Goal: Task Accomplishment & Management: Use online tool/utility

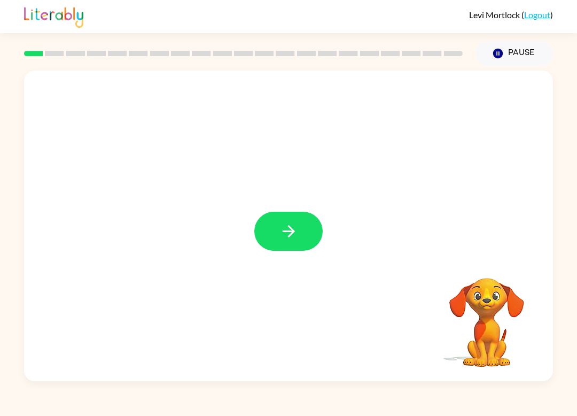
click at [299, 229] on button "button" at bounding box center [288, 231] width 68 height 39
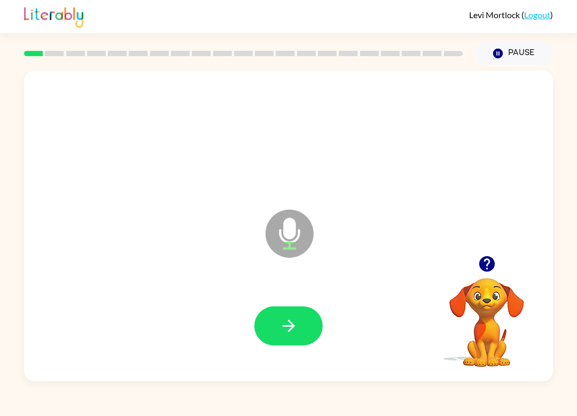
click at [310, 313] on button "button" at bounding box center [288, 325] width 68 height 39
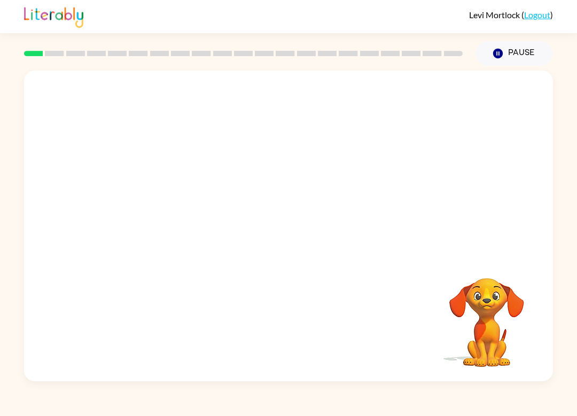
click at [529, 52] on button "Pause Pause" at bounding box center [514, 53] width 77 height 25
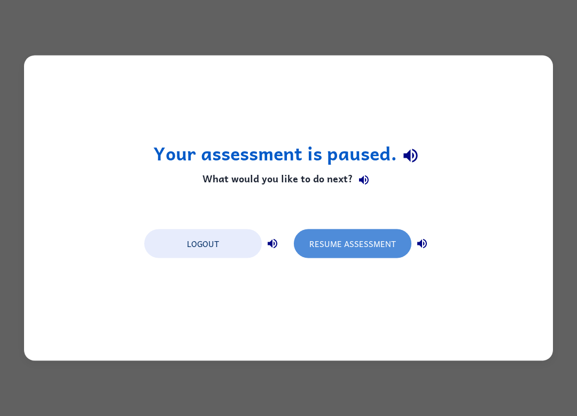
click at [369, 248] on button "Resume Assessment" at bounding box center [353, 243] width 118 height 29
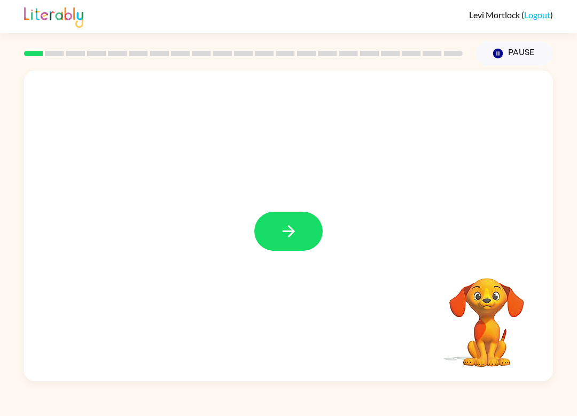
click at [298, 245] on button "button" at bounding box center [288, 231] width 68 height 39
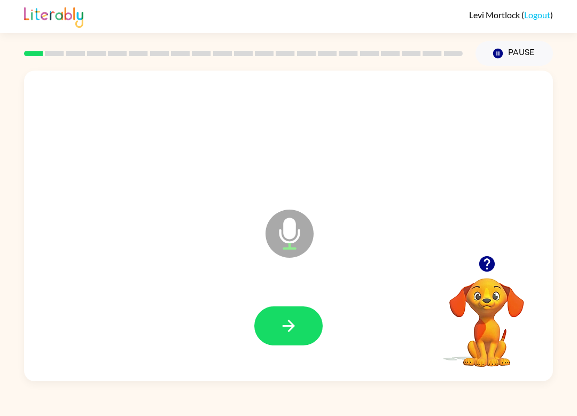
click at [306, 314] on button "button" at bounding box center [288, 325] width 68 height 39
click at [285, 327] on icon "button" at bounding box center [288, 325] width 19 height 19
click at [280, 331] on icon "button" at bounding box center [288, 325] width 19 height 19
click at [288, 331] on icon "button" at bounding box center [288, 326] width 12 height 12
click at [285, 331] on icon "button" at bounding box center [288, 325] width 19 height 19
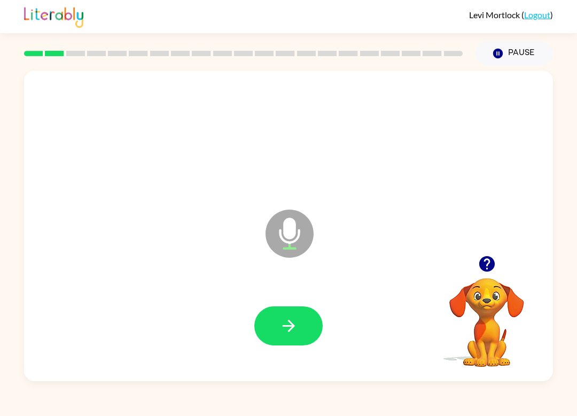
click at [286, 322] on icon "button" at bounding box center [288, 325] width 19 height 19
click at [275, 338] on button "button" at bounding box center [288, 325] width 68 height 39
click at [284, 334] on icon "button" at bounding box center [288, 325] width 19 height 19
click at [283, 331] on icon "button" at bounding box center [288, 325] width 19 height 19
click at [293, 324] on icon "button" at bounding box center [288, 325] width 19 height 19
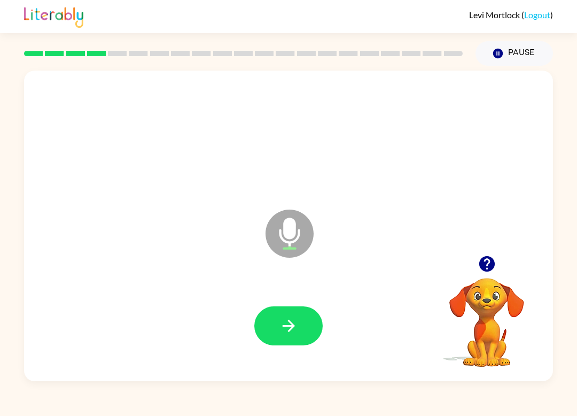
click at [282, 333] on icon "button" at bounding box center [288, 325] width 19 height 19
click at [289, 326] on icon "button" at bounding box center [288, 326] width 12 height 12
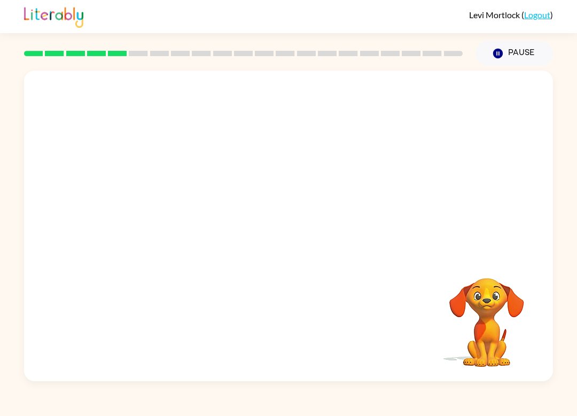
click at [333, 412] on div "[PERSON_NAME] ( Logout ) Pause Pause Your browser must support playing .mp4 fil…" at bounding box center [288, 208] width 577 height 416
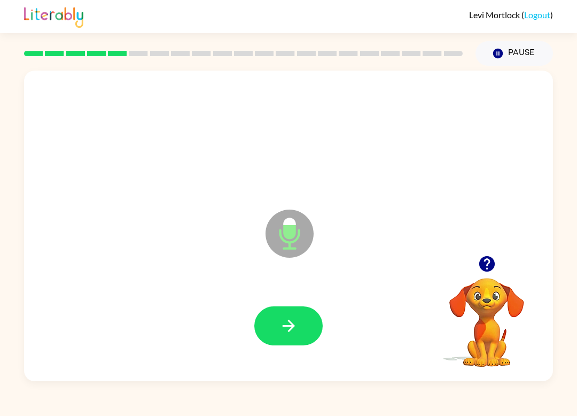
click at [303, 322] on button "button" at bounding box center [288, 325] width 68 height 39
click at [310, 323] on button "button" at bounding box center [288, 325] width 68 height 39
click at [288, 334] on icon "button" at bounding box center [288, 325] width 19 height 19
click at [320, 316] on button "button" at bounding box center [288, 325] width 68 height 39
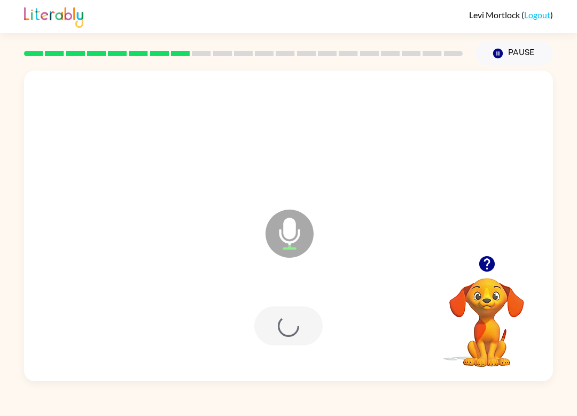
click at [546, 410] on div "[PERSON_NAME] ( Logout ) Pause Pause Microphone The Microphone is here when it …" at bounding box center [288, 208] width 577 height 416
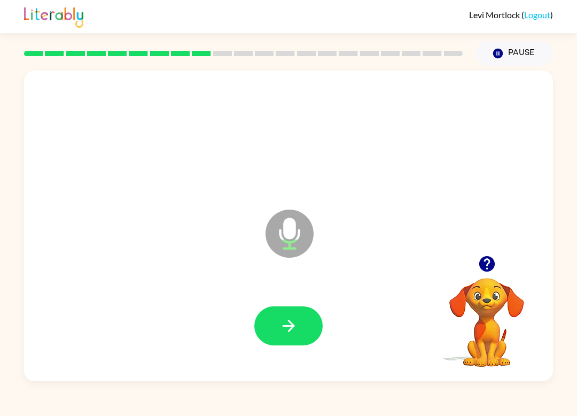
click at [292, 331] on icon "button" at bounding box center [288, 325] width 19 height 19
click at [284, 315] on button "button" at bounding box center [288, 325] width 68 height 39
click at [288, 324] on icon "button" at bounding box center [288, 325] width 19 height 19
click at [283, 338] on button "button" at bounding box center [288, 325] width 68 height 39
click at [300, 309] on button "button" at bounding box center [288, 325] width 68 height 39
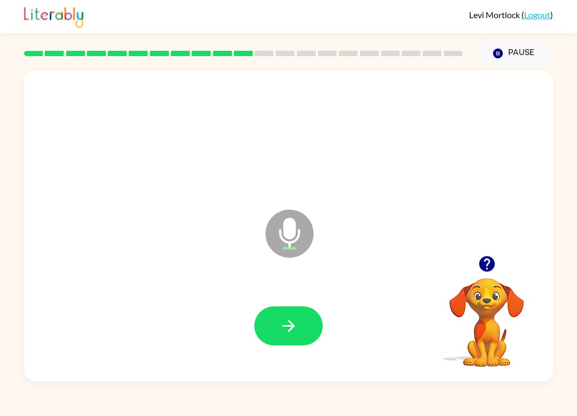
click at [288, 357] on div at bounding box center [289, 325] width 508 height 89
click at [309, 319] on button "button" at bounding box center [288, 325] width 68 height 39
click at [296, 329] on icon "button" at bounding box center [288, 325] width 19 height 19
click at [294, 338] on button "button" at bounding box center [288, 325] width 68 height 39
click at [284, 337] on button "button" at bounding box center [288, 325] width 68 height 39
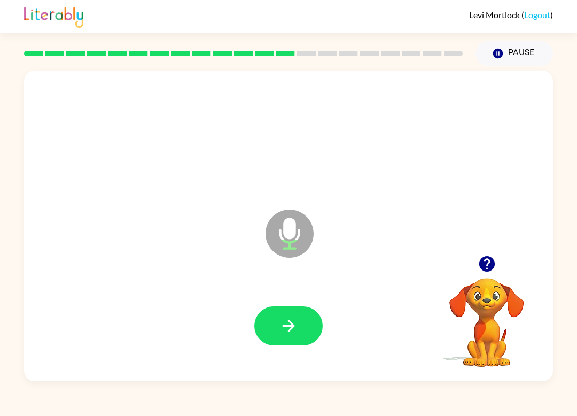
click at [293, 329] on icon "button" at bounding box center [288, 325] width 19 height 19
click at [292, 314] on button "button" at bounding box center [288, 325] width 68 height 39
click at [295, 336] on button "button" at bounding box center [288, 325] width 68 height 39
click at [284, 302] on div at bounding box center [289, 325] width 508 height 89
click at [298, 324] on button "button" at bounding box center [288, 325] width 68 height 39
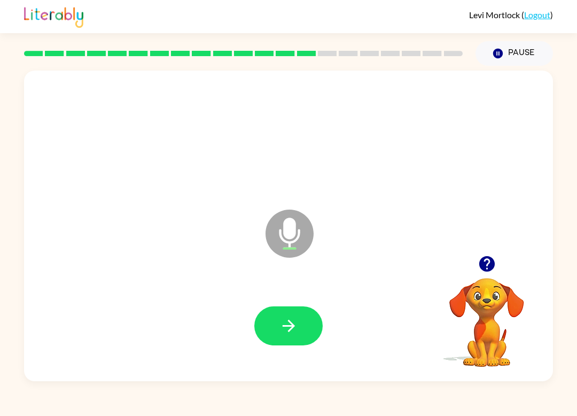
click at [305, 329] on button "button" at bounding box center [288, 325] width 68 height 39
click at [293, 330] on icon "button" at bounding box center [288, 325] width 19 height 19
click at [313, 326] on button "button" at bounding box center [288, 325] width 68 height 39
click at [305, 332] on button "button" at bounding box center [288, 325] width 68 height 39
click at [299, 330] on button "button" at bounding box center [288, 325] width 68 height 39
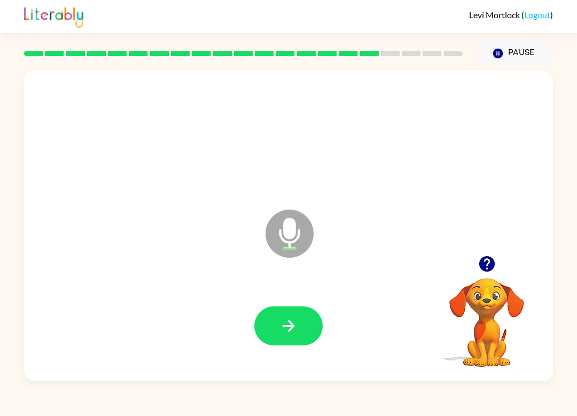
click at [290, 336] on button "button" at bounding box center [288, 325] width 68 height 39
click at [285, 331] on icon "button" at bounding box center [288, 325] width 19 height 19
click at [291, 336] on button "button" at bounding box center [288, 325] width 68 height 39
click at [291, 341] on button "button" at bounding box center [288, 325] width 68 height 39
click at [279, 331] on icon "button" at bounding box center [288, 325] width 19 height 19
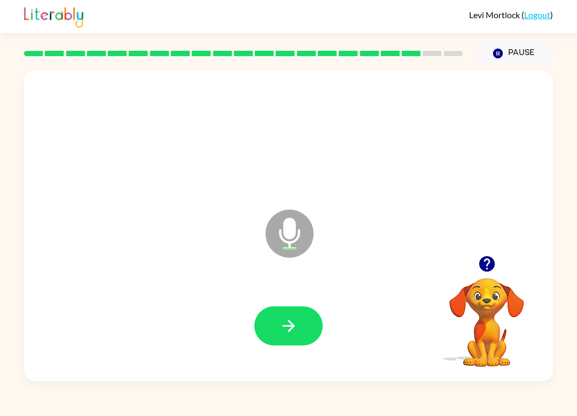
click at [292, 332] on icon "button" at bounding box center [288, 325] width 19 height 19
click at [277, 332] on button "button" at bounding box center [288, 325] width 68 height 39
click at [310, 323] on button "button" at bounding box center [288, 325] width 68 height 39
click at [305, 324] on button "button" at bounding box center [288, 325] width 68 height 39
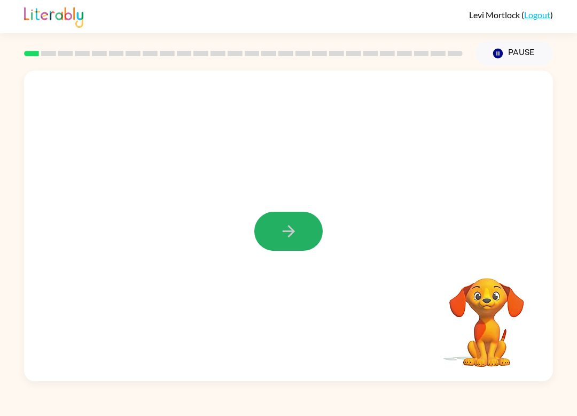
click at [301, 233] on button "button" at bounding box center [288, 231] width 68 height 39
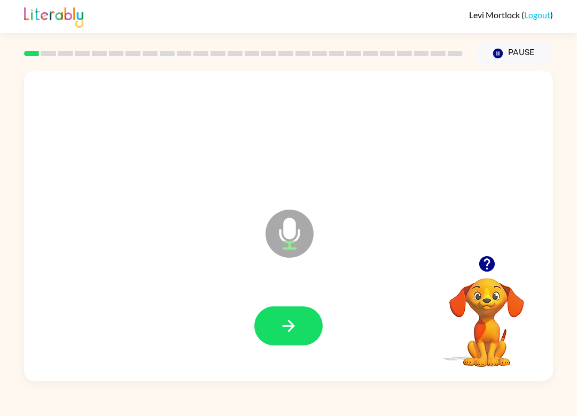
click at [302, 334] on button "button" at bounding box center [288, 325] width 68 height 39
click at [295, 311] on button "button" at bounding box center [288, 325] width 68 height 39
click at [301, 331] on button "button" at bounding box center [288, 325] width 68 height 39
click at [297, 336] on button "button" at bounding box center [288, 325] width 68 height 39
click at [306, 320] on button "button" at bounding box center [288, 325] width 68 height 39
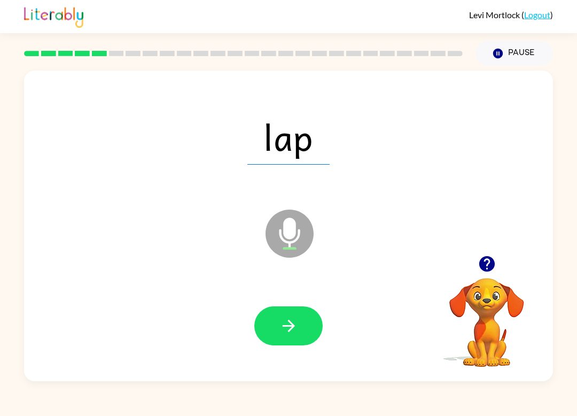
click at [297, 355] on div at bounding box center [289, 325] width 508 height 89
click at [292, 328] on icon "button" at bounding box center [288, 326] width 12 height 12
click at [278, 325] on button "button" at bounding box center [288, 325] width 68 height 39
click at [299, 329] on button "button" at bounding box center [288, 325] width 68 height 39
click at [294, 320] on icon "button" at bounding box center [288, 325] width 19 height 19
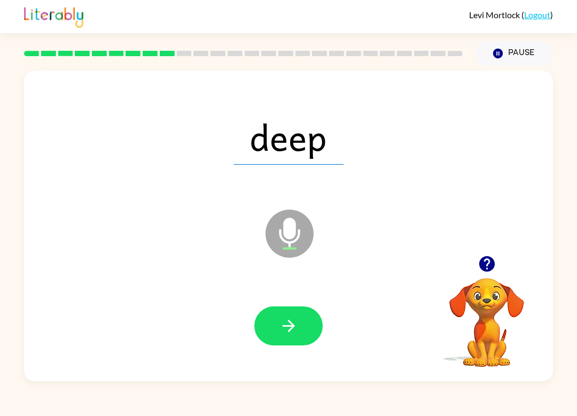
click at [289, 314] on button "button" at bounding box center [288, 325] width 68 height 39
click at [297, 340] on button "button" at bounding box center [288, 325] width 68 height 39
click at [291, 333] on icon "button" at bounding box center [288, 325] width 19 height 19
click at [289, 344] on button "button" at bounding box center [288, 325] width 68 height 39
click at [293, 333] on icon "button" at bounding box center [288, 325] width 19 height 19
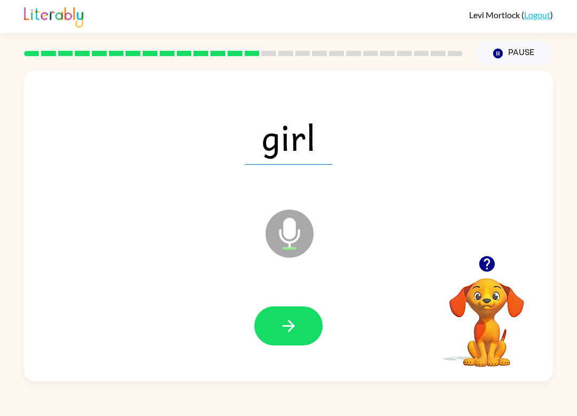
click at [303, 337] on button "button" at bounding box center [288, 325] width 68 height 39
click at [295, 341] on button "button" at bounding box center [288, 325] width 68 height 39
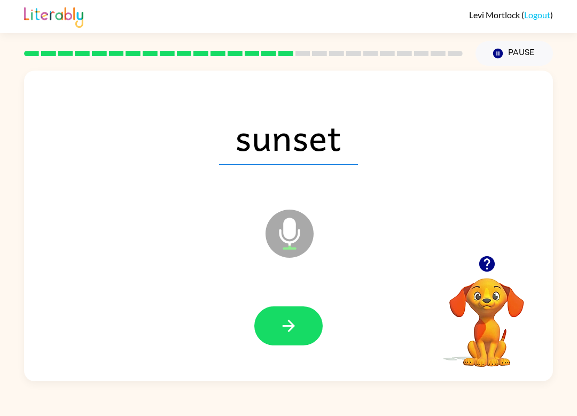
click at [275, 345] on button "button" at bounding box center [288, 325] width 68 height 39
click at [299, 324] on button "button" at bounding box center [288, 325] width 68 height 39
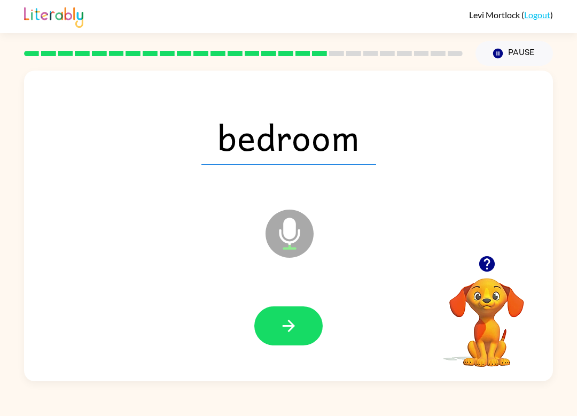
click at [293, 323] on icon "button" at bounding box center [288, 325] width 19 height 19
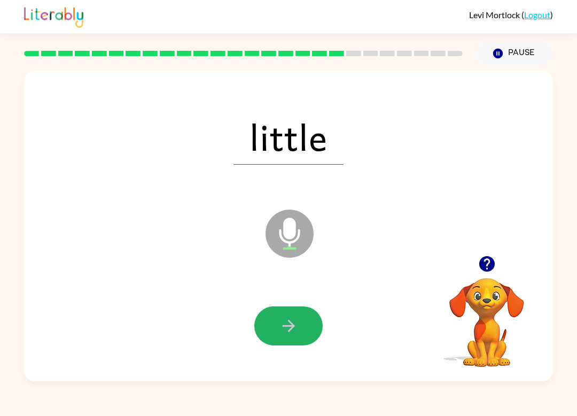
click at [284, 345] on button "button" at bounding box center [288, 325] width 68 height 39
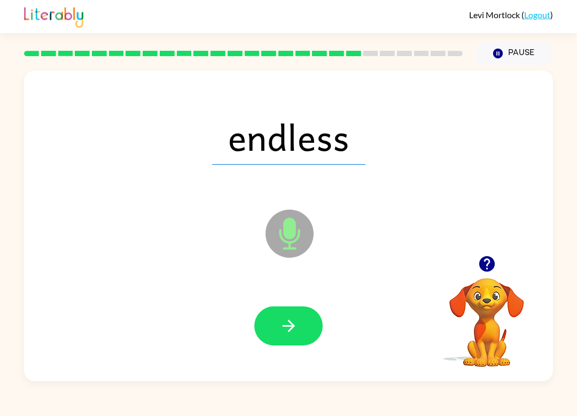
click at [304, 323] on button "button" at bounding box center [288, 325] width 68 height 39
click at [290, 335] on icon "button" at bounding box center [288, 325] width 19 height 19
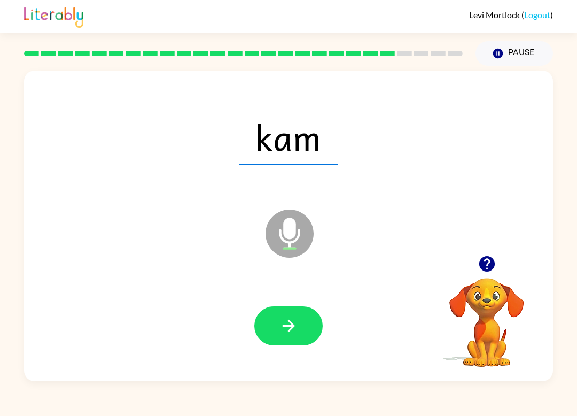
click at [293, 332] on icon "button" at bounding box center [288, 325] width 19 height 19
click at [305, 316] on button "button" at bounding box center [288, 325] width 68 height 39
click at [286, 328] on icon "button" at bounding box center [288, 325] width 19 height 19
click at [283, 329] on icon "button" at bounding box center [288, 325] width 19 height 19
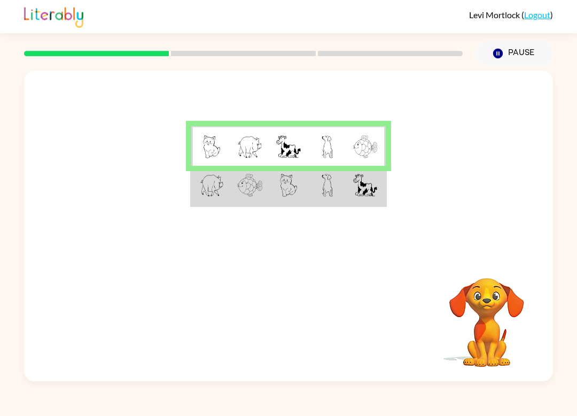
click at [308, 196] on td at bounding box center [327, 186] width 39 height 40
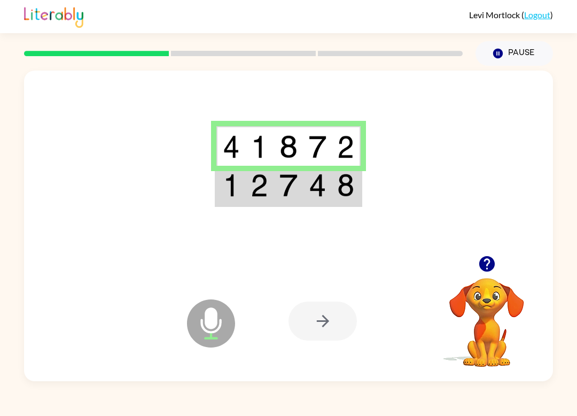
click at [303, 214] on div at bounding box center [288, 163] width 529 height 185
click at [307, 193] on td at bounding box center [317, 186] width 29 height 40
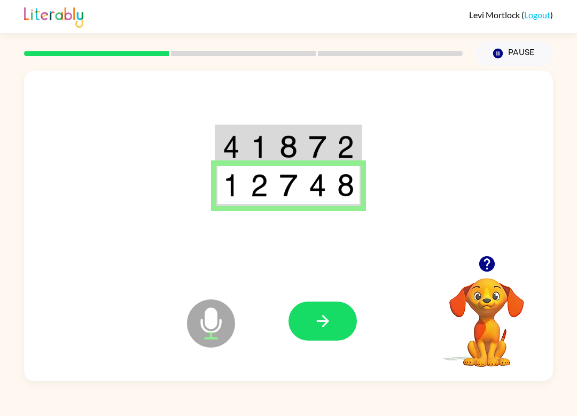
click at [329, 334] on button "button" at bounding box center [323, 320] width 68 height 39
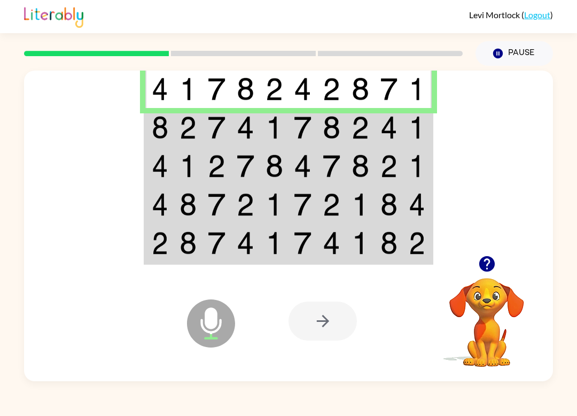
click at [263, 116] on td at bounding box center [274, 127] width 29 height 38
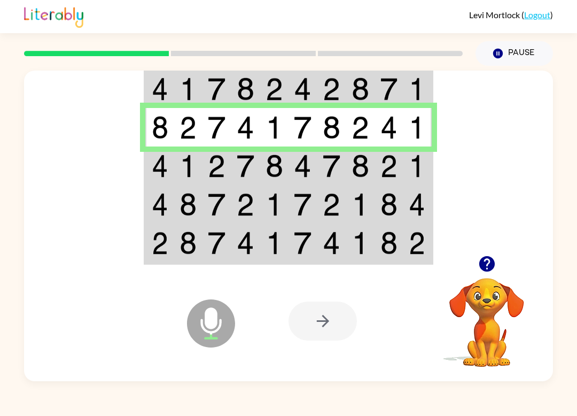
click at [274, 181] on td at bounding box center [274, 165] width 29 height 38
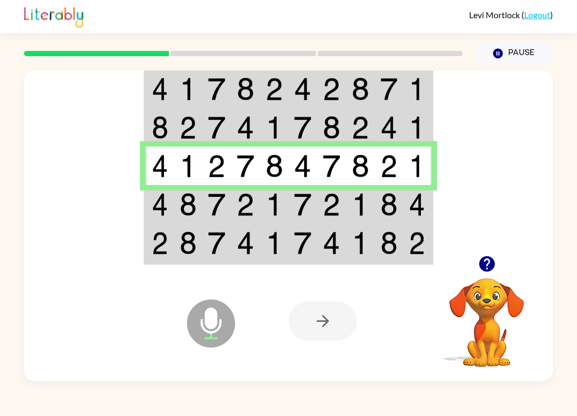
click at [369, 202] on img at bounding box center [361, 204] width 18 height 23
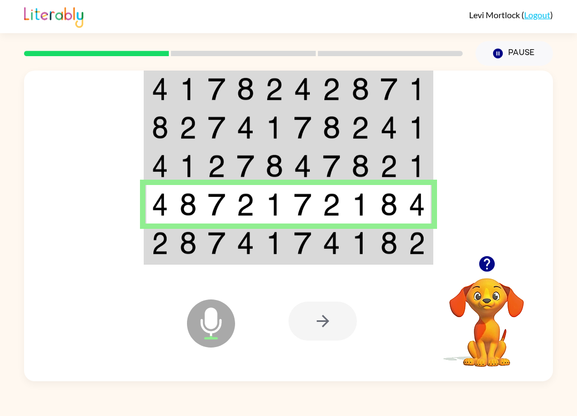
click at [260, 258] on td at bounding box center [245, 243] width 29 height 40
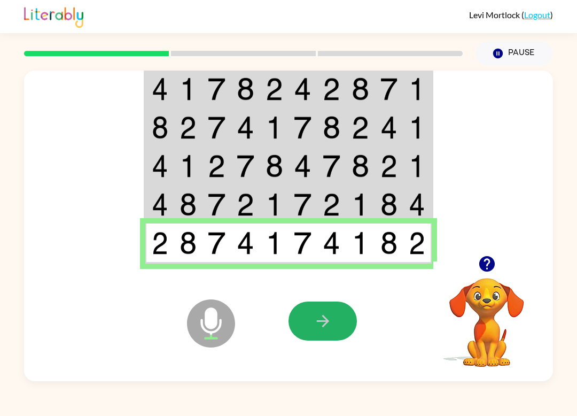
click at [328, 328] on icon "button" at bounding box center [323, 320] width 19 height 19
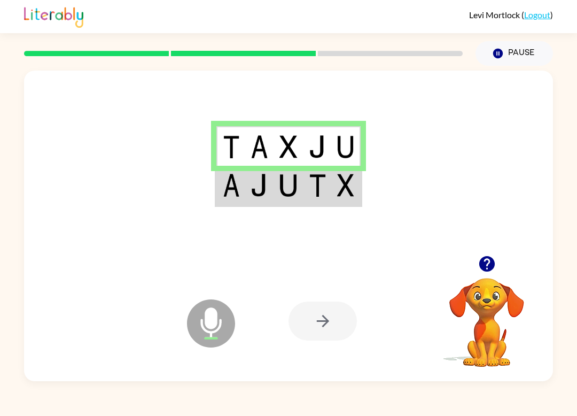
click at [324, 187] on img at bounding box center [318, 185] width 18 height 23
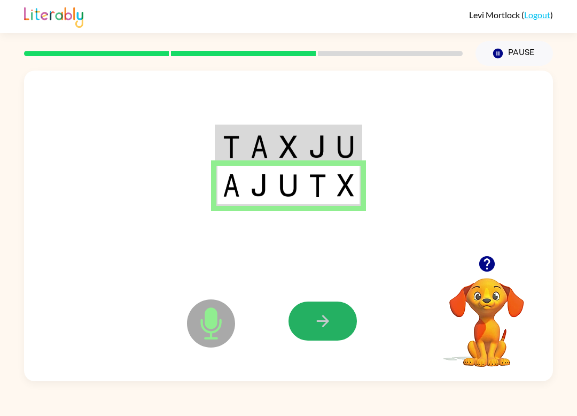
click at [329, 316] on icon "button" at bounding box center [323, 320] width 19 height 19
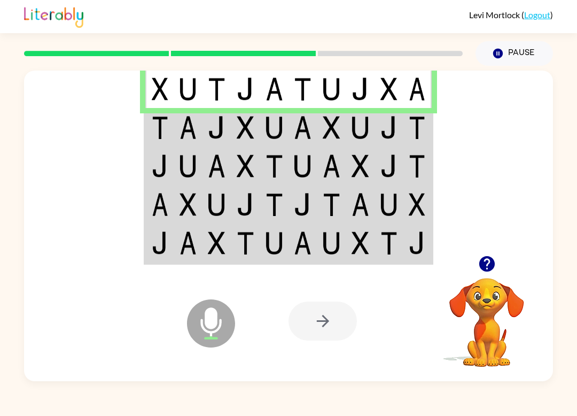
click at [261, 137] on td at bounding box center [274, 127] width 29 height 38
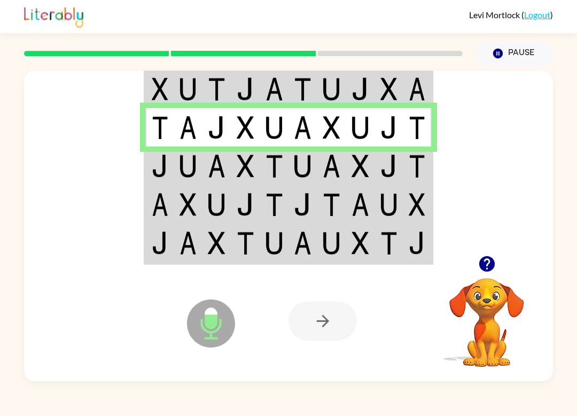
click at [318, 172] on td at bounding box center [331, 165] width 29 height 38
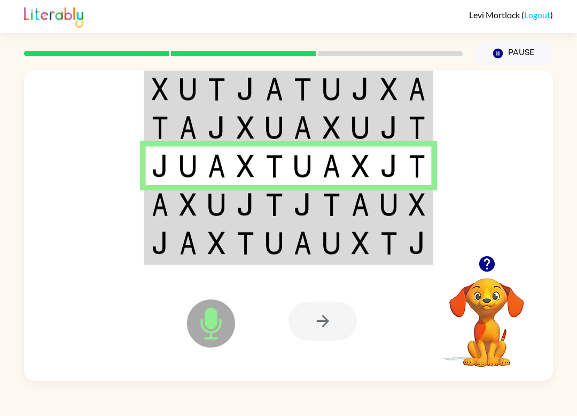
click at [381, 218] on td at bounding box center [389, 204] width 29 height 38
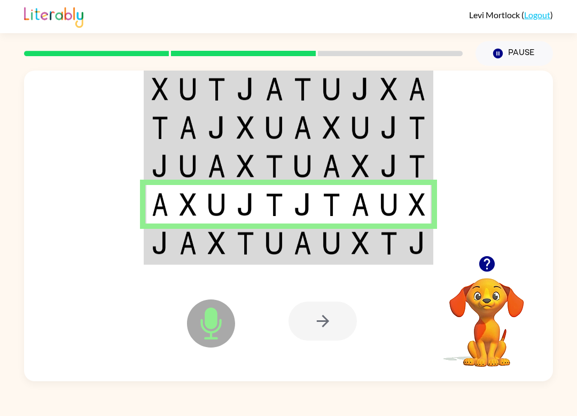
click at [415, 249] on img at bounding box center [417, 242] width 17 height 23
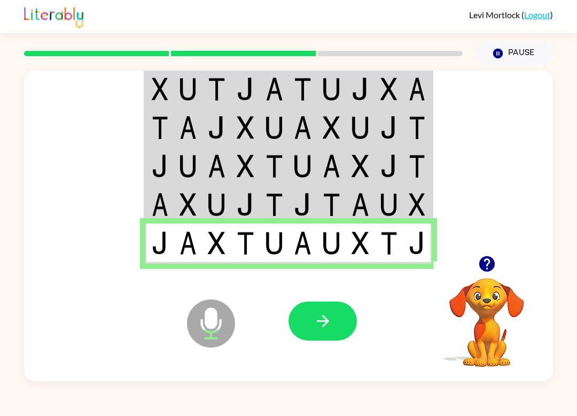
click at [338, 321] on button "button" at bounding box center [323, 320] width 68 height 39
